Goal: Communication & Community: Answer question/provide support

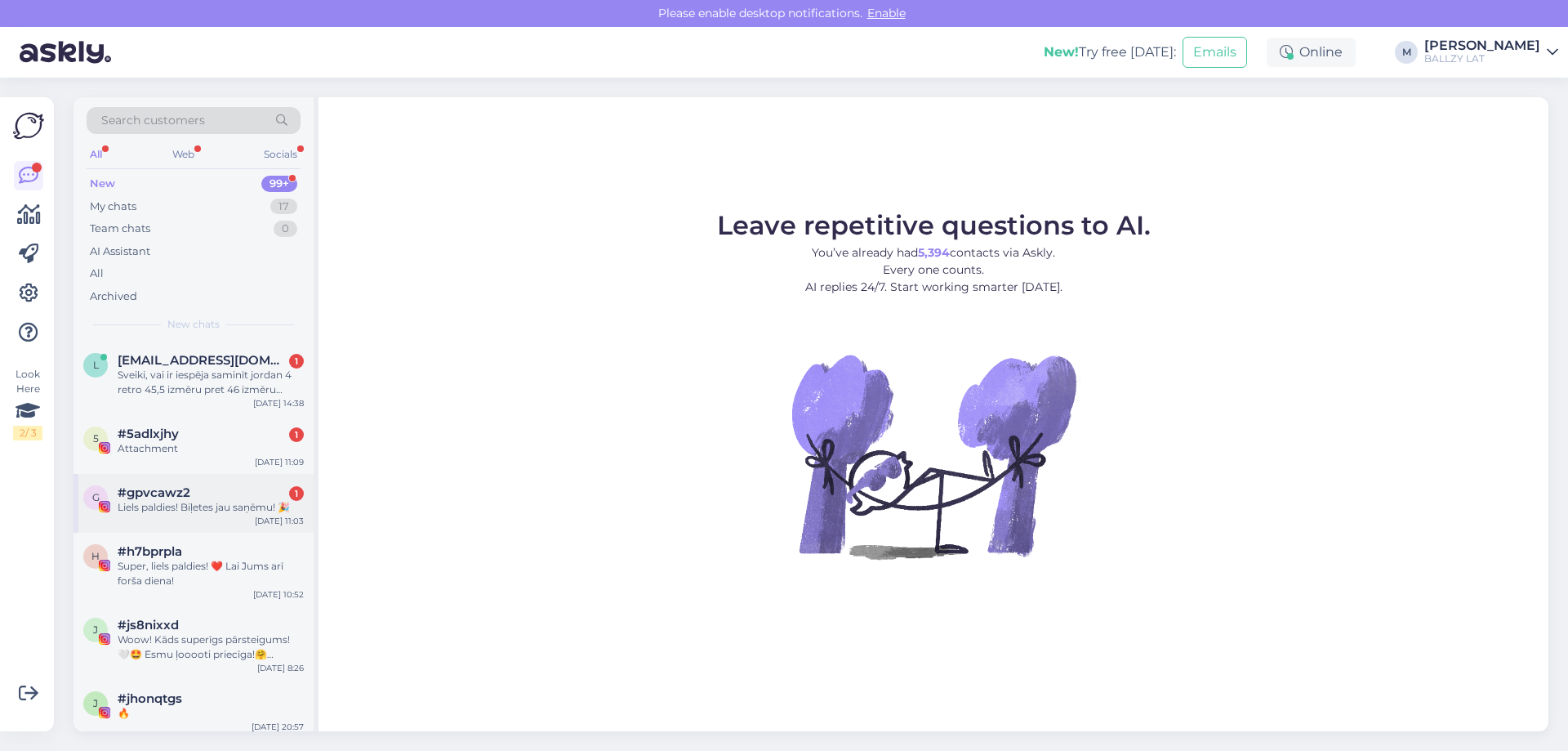
click at [162, 501] on div "Liels paldies! Biļetes jau saņēmu! 🎉" at bounding box center [210, 507] width 187 height 15
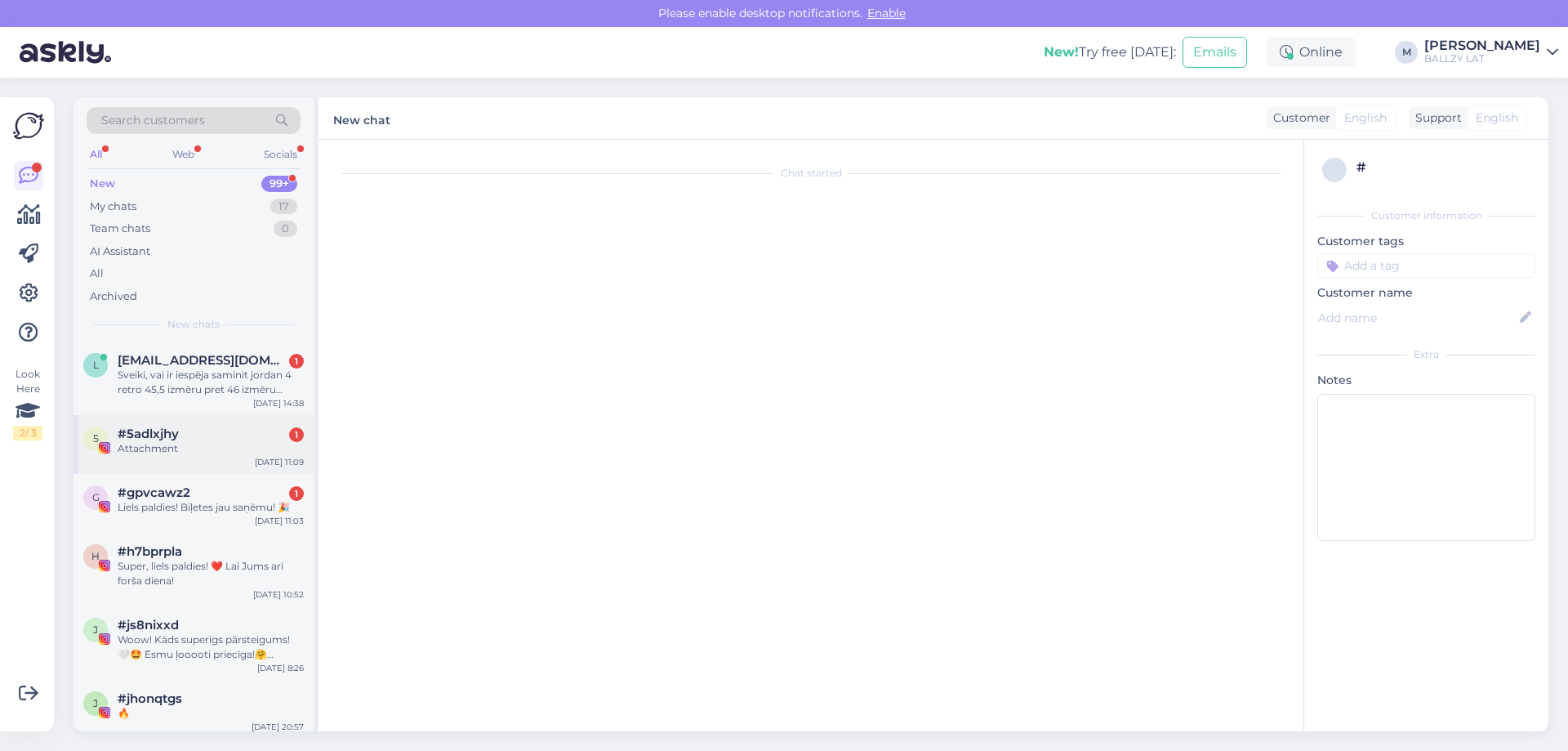
scroll to position [164, 0]
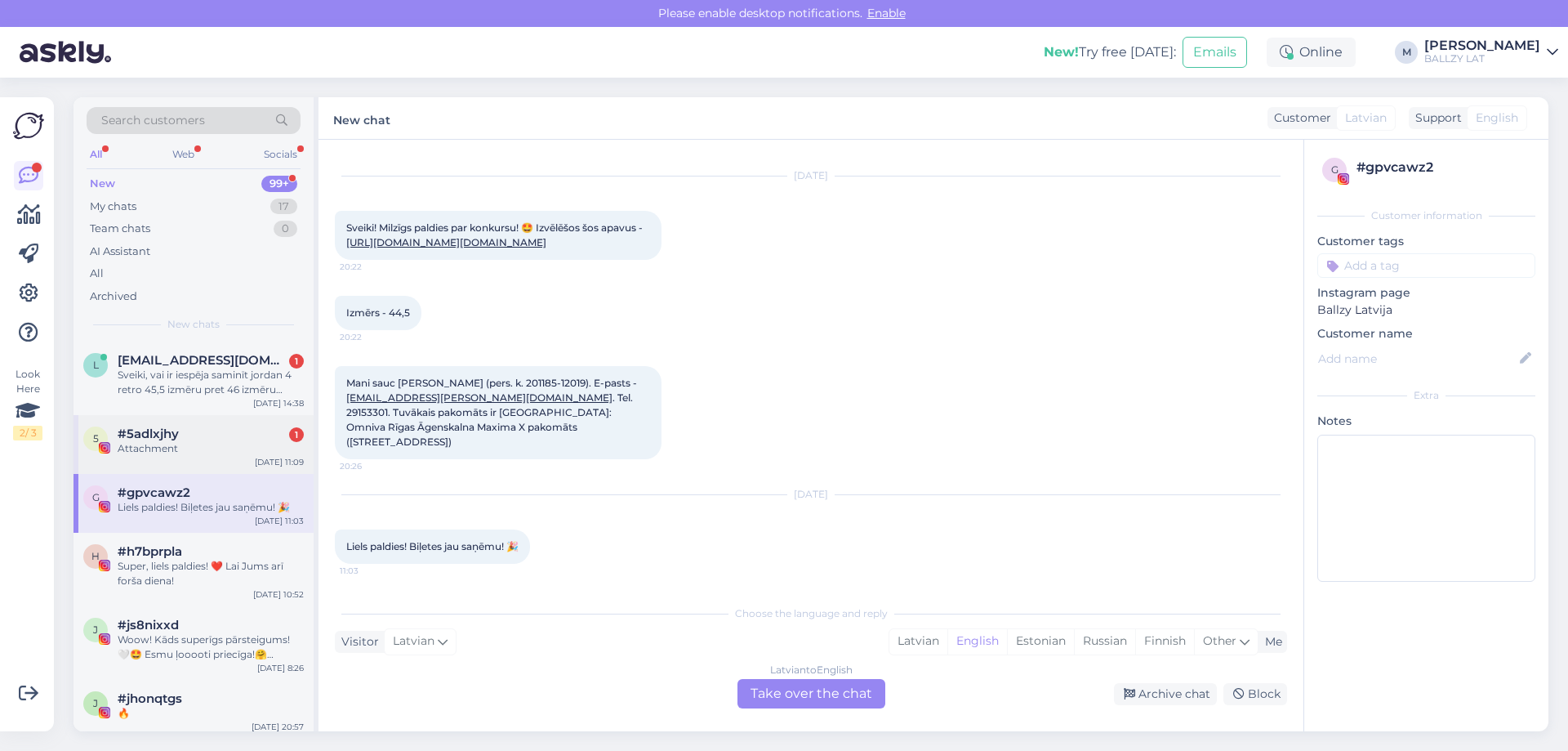
click at [192, 451] on div "Attachment" at bounding box center [210, 449] width 187 height 15
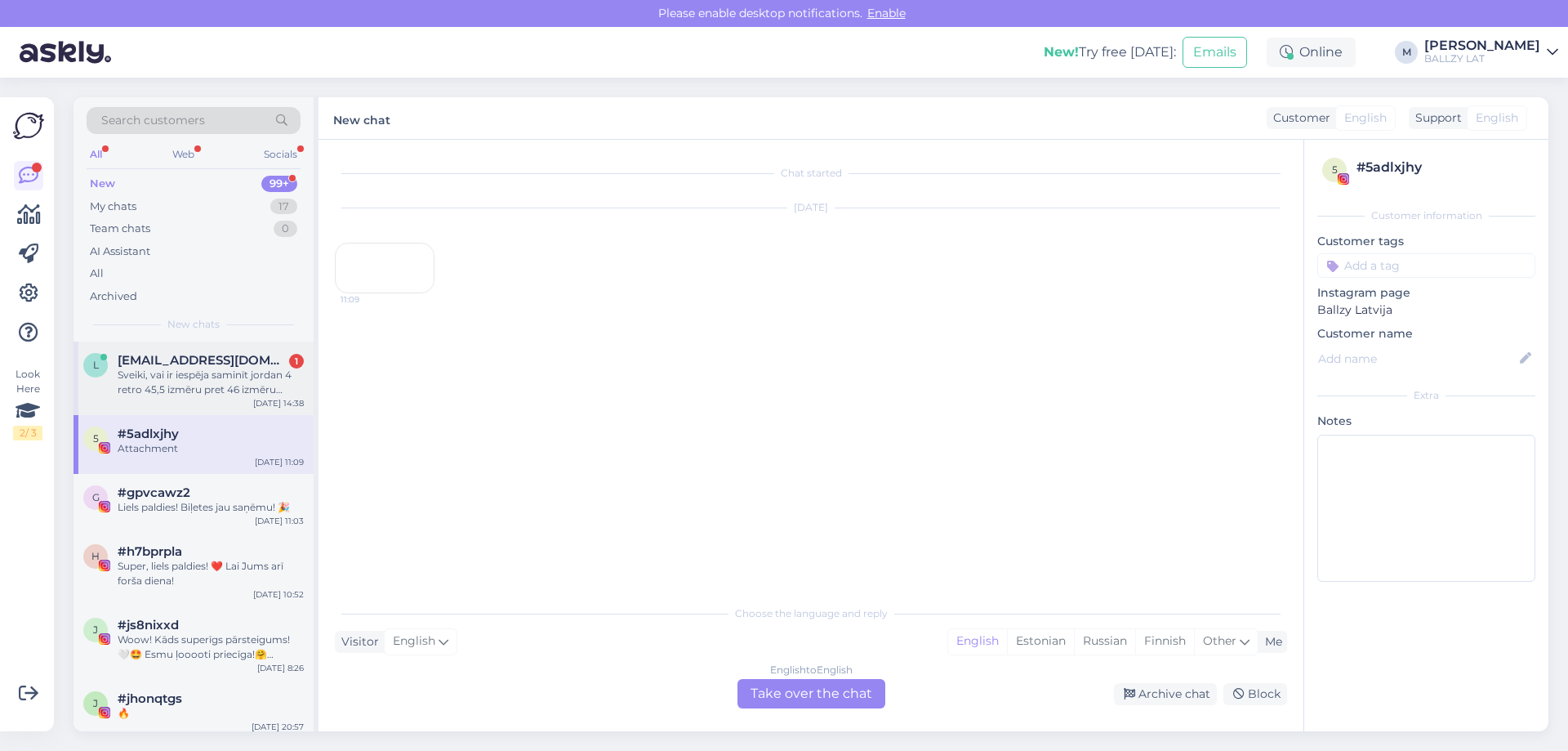
click at [215, 385] on div "Sveiki, vai ir iespēja saminīt jordan 4 retro 45,5 izmēru pret 46 izmēru nepērk…" at bounding box center [210, 382] width 187 height 29
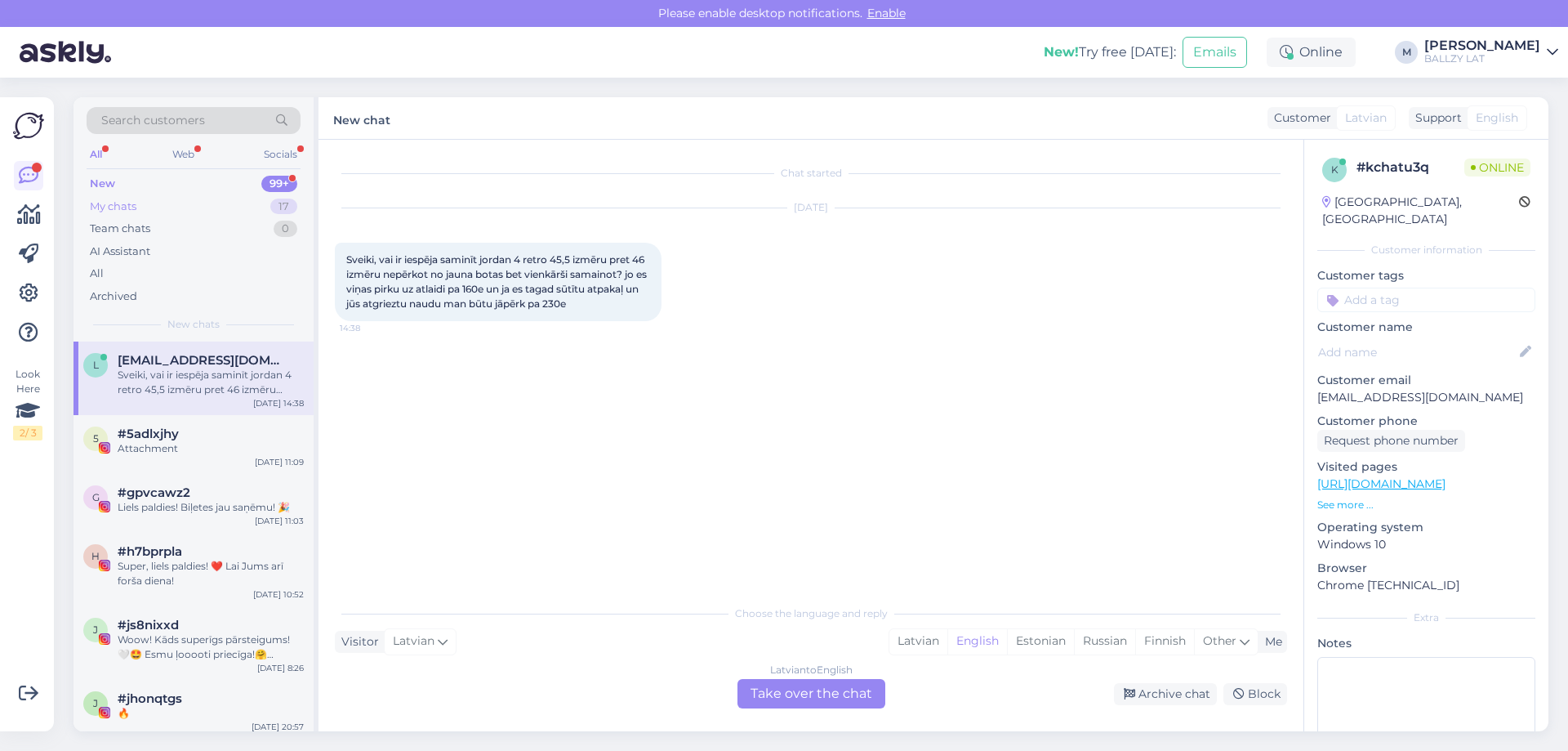
click at [145, 200] on div "My chats 17" at bounding box center [193, 207] width 214 height 23
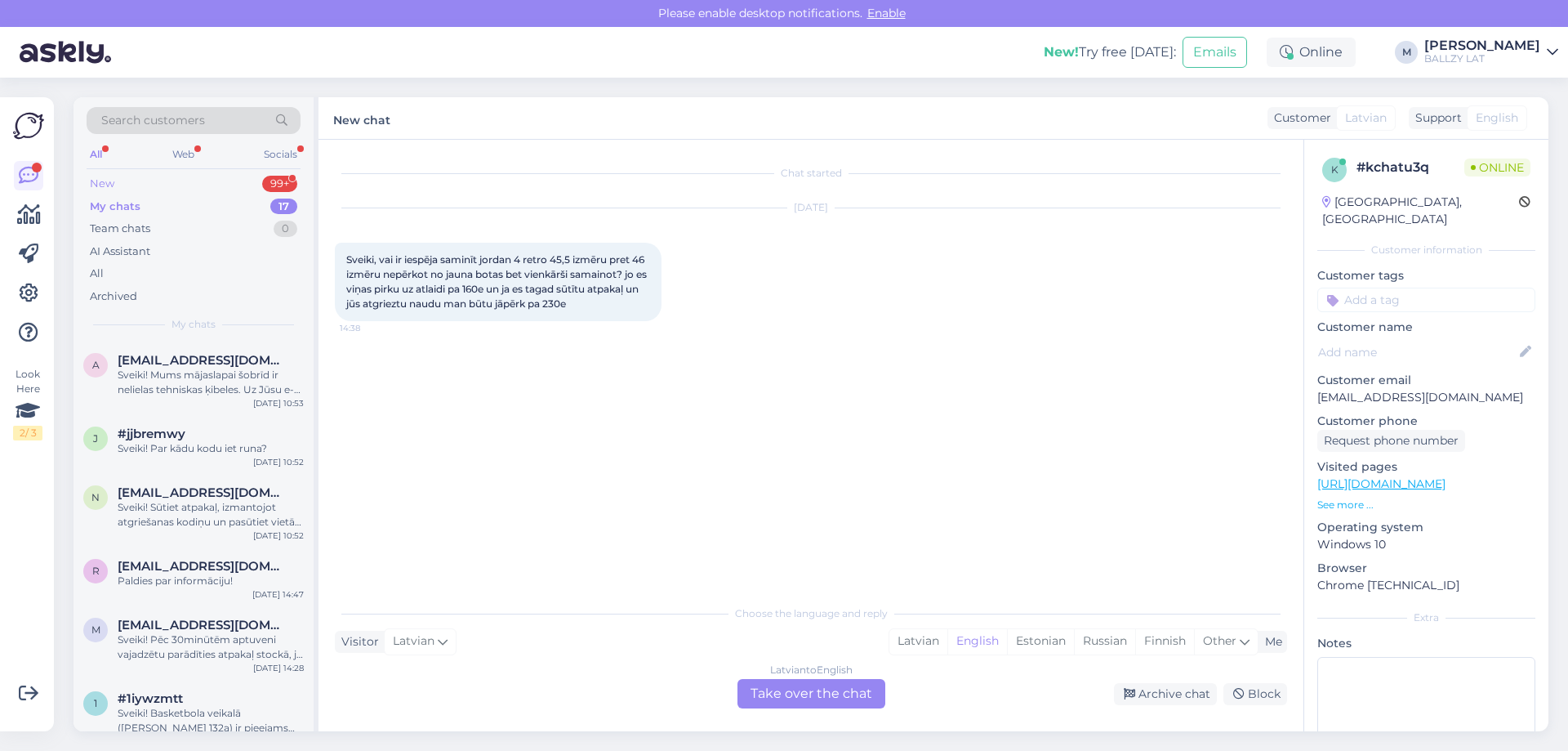
click at [111, 178] on div "New" at bounding box center [102, 184] width 25 height 16
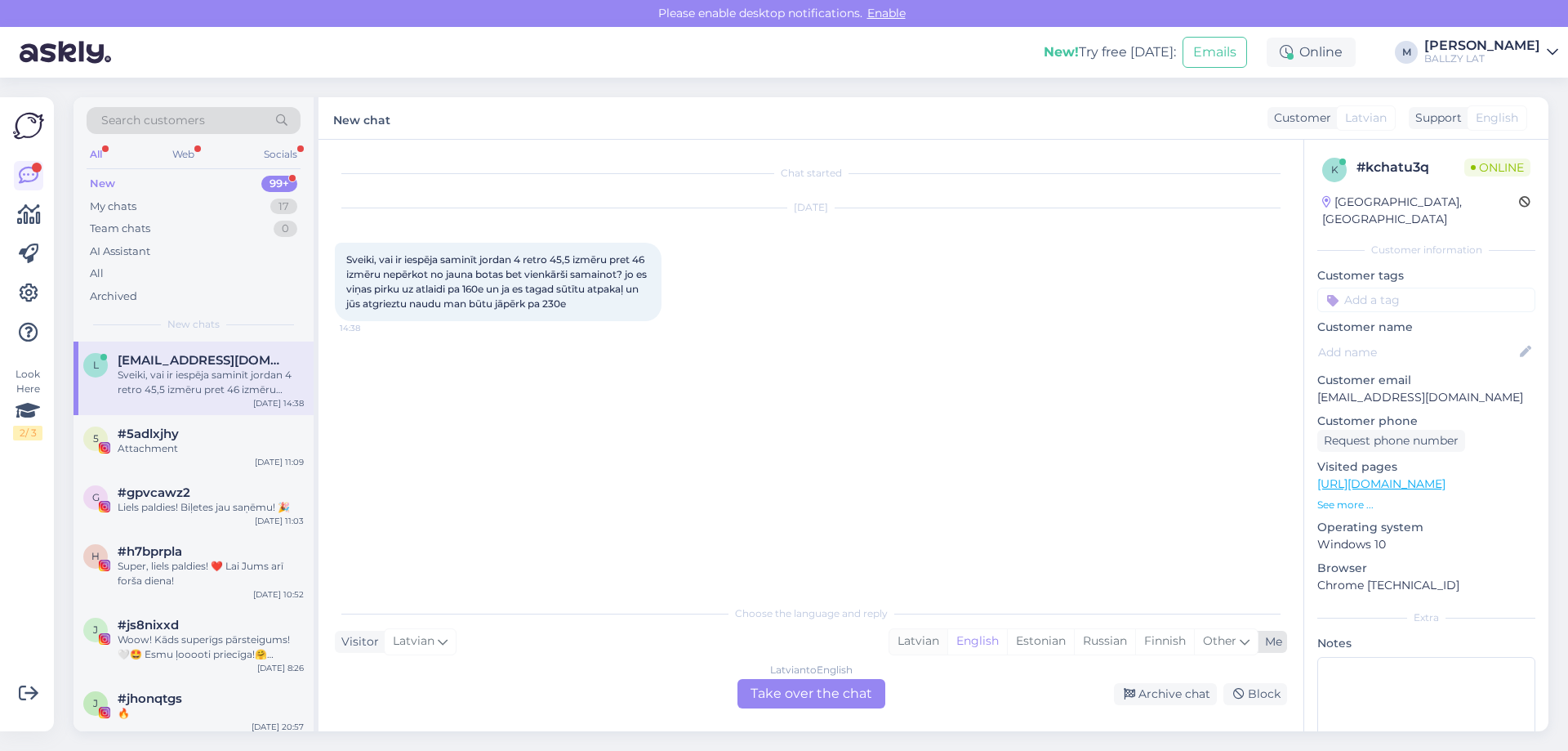
click at [923, 630] on div "Latvian" at bounding box center [918, 641] width 58 height 25
click at [774, 699] on div "Latvian to Latvian Take over the chat" at bounding box center [811, 694] width 147 height 29
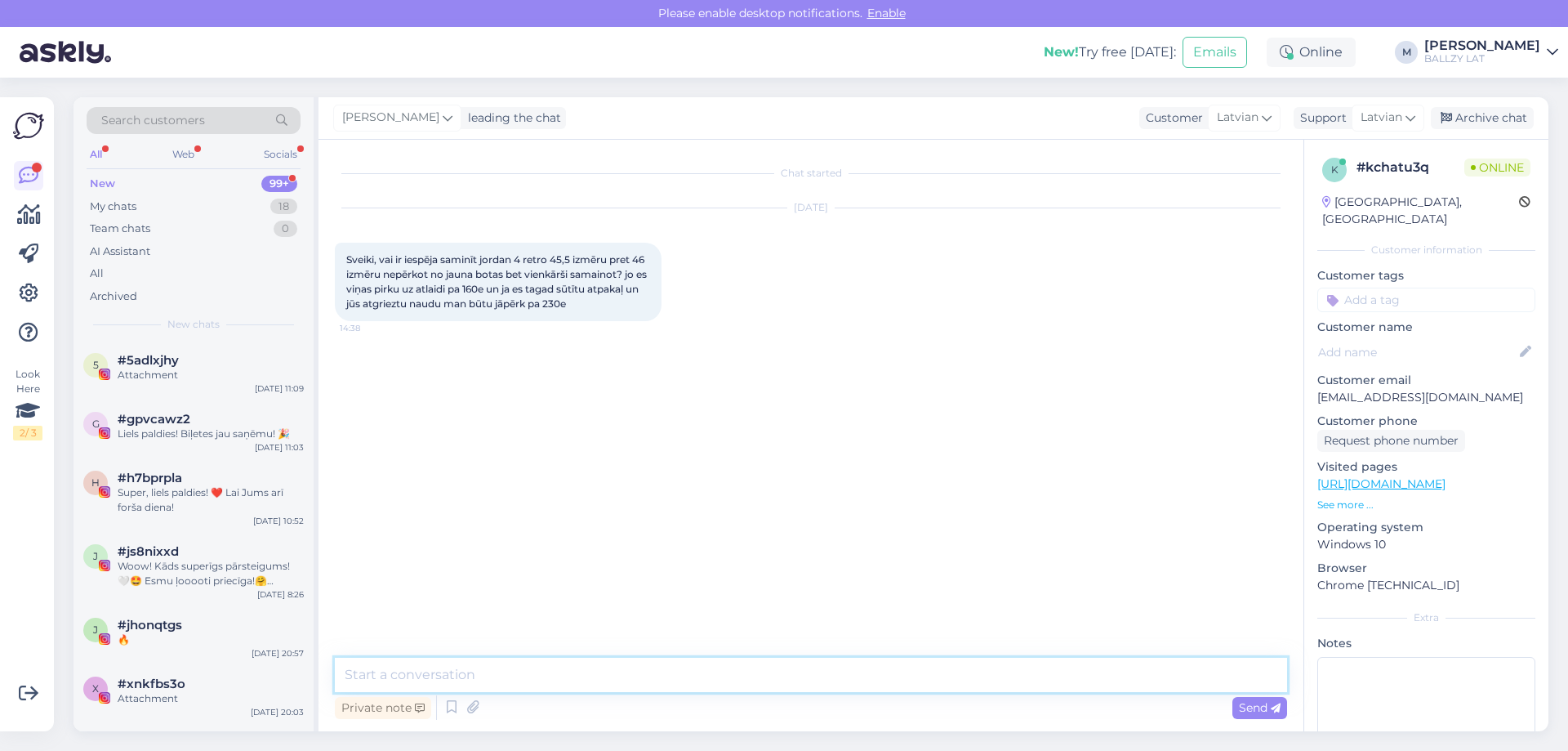
click at [602, 661] on textarea at bounding box center [811, 675] width 953 height 35
drag, startPoint x: 852, startPoint y: 665, endPoint x: 450, endPoint y: 660, distance: 402.0
click at [450, 660] on textarea "Sveiki! Diemžēl mums nav pieejama cita maiņas sistēma kā tikai pasūtīt" at bounding box center [811, 675] width 953 height 35
type textarea "Sveiki! Diemžēl nav tādas iespējas, jo mums vienīgā maiņas opcija ir atgriežot …"
drag, startPoint x: 1117, startPoint y: 675, endPoint x: 214, endPoint y: 594, distance: 906.6
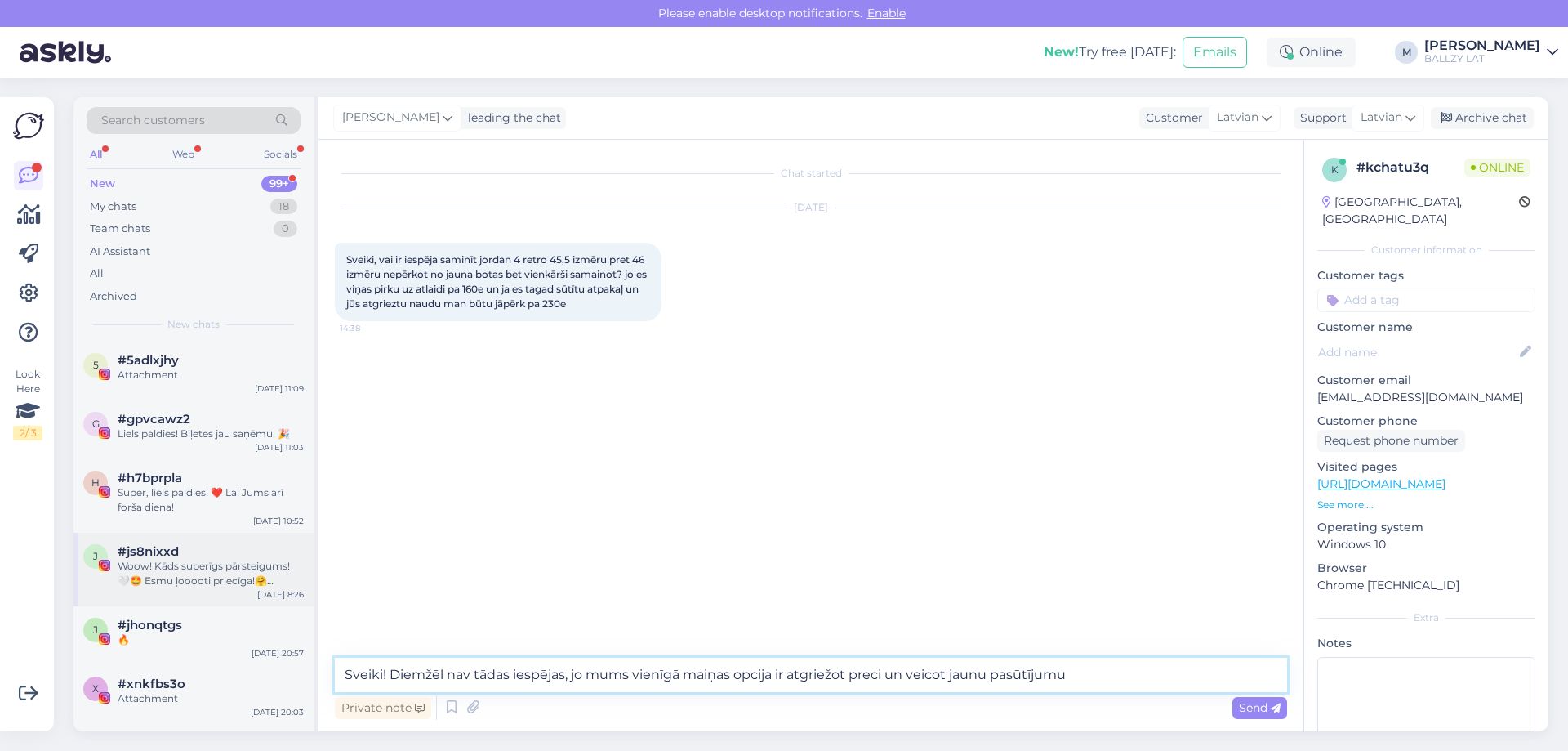
click at [214, 594] on div "Search customers All Web Socials New 99+ My chats 18 Team chats 0 AI Assistant …" at bounding box center [811, 414] width 1475 height 634
click at [414, 679] on textarea at bounding box center [811, 675] width 953 height 35
drag, startPoint x: 1069, startPoint y: 669, endPoint x: 387, endPoint y: 674, distance: 682.0
click at [387, 674] on textarea "Sveiki! Sūtiet atpakaļ, izmantojot atgriešanas kodiņu, mēs Jums atsūtīsim -30% …" at bounding box center [811, 675] width 953 height 35
paste textarea "[URL][DOMAIN_NAME]"
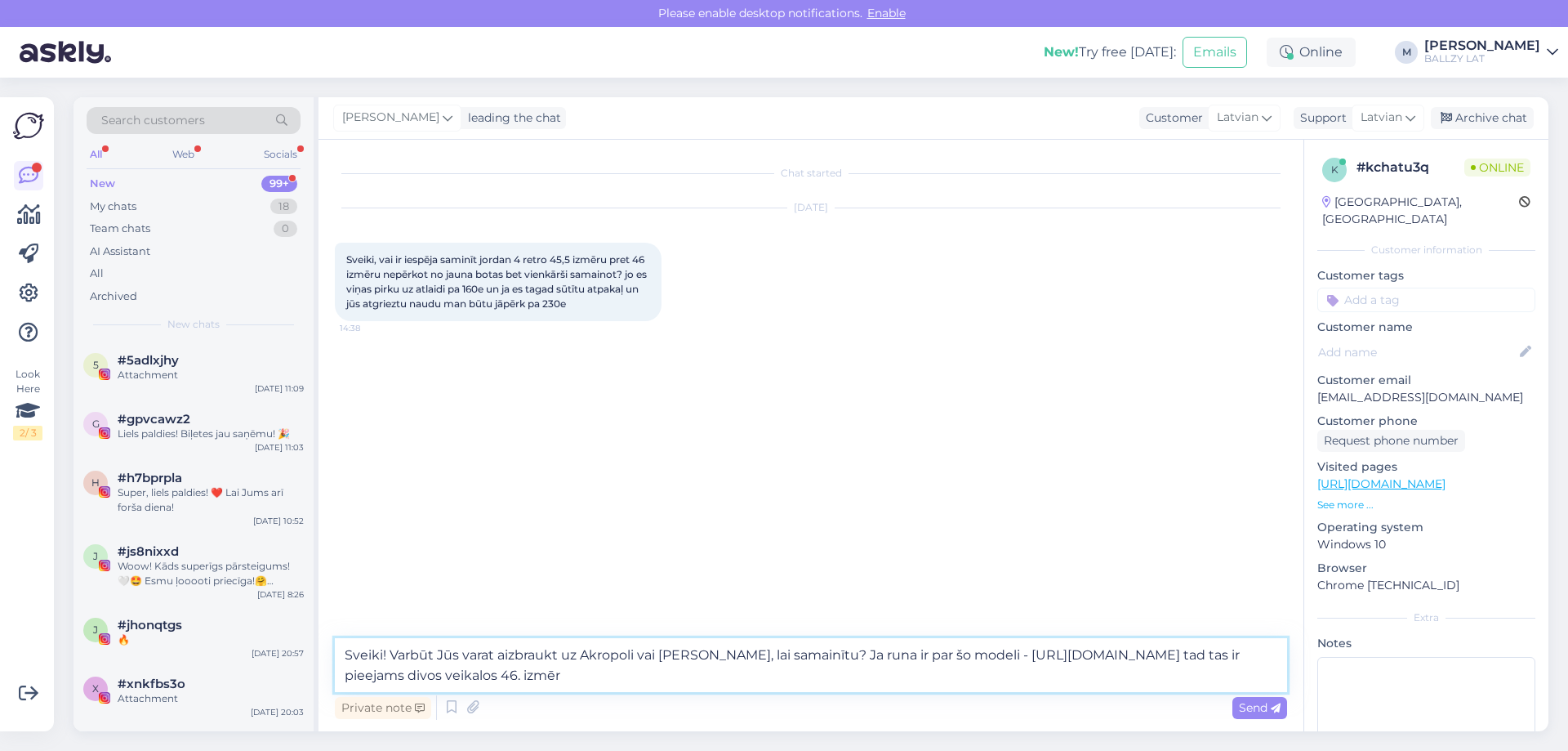
type textarea "Sveiki! Varbūt Jūs varat aizbraukt uz Akropoli vai [PERSON_NAME], lai samainītu…"
